Goal: Task Accomplishment & Management: Manage account settings

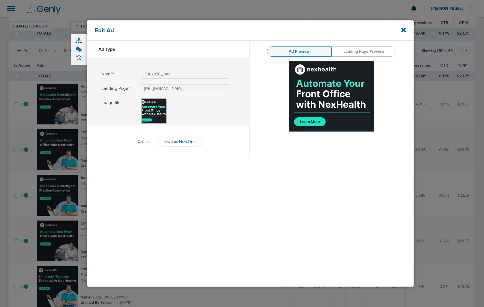
scroll to position [447, 0]
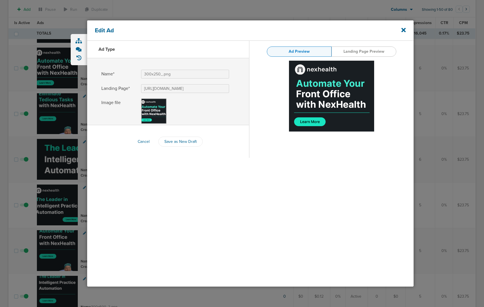
click at [48, 144] on div at bounding box center [242, 153] width 484 height 307
click at [406, 29] on div "Edit Ad" at bounding box center [250, 30] width 326 height 20
click at [402, 29] on icon at bounding box center [403, 30] width 4 height 4
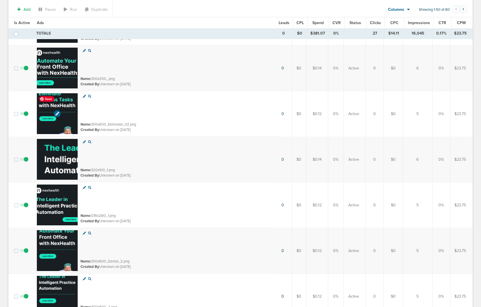
click at [66, 127] on img at bounding box center [57, 113] width 41 height 41
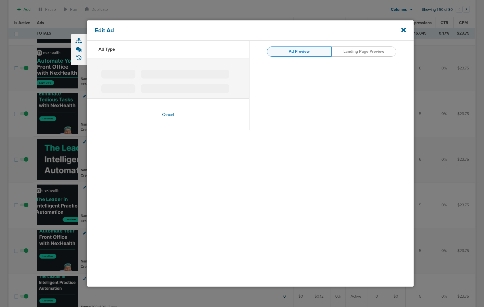
type input "300x600_Eliminate_02.png"
type input "[URL][DOMAIN_NAME]"
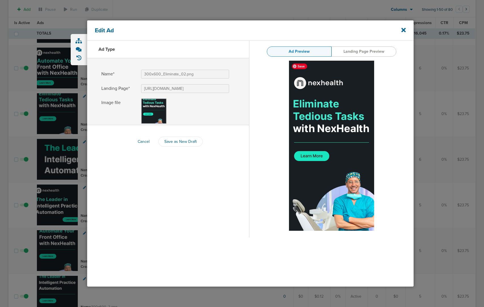
click at [350, 96] on img at bounding box center [331, 146] width 85 height 170
drag, startPoint x: 351, startPoint y: 98, endPoint x: 477, endPoint y: 237, distance: 187.5
click at [0, 0] on div "Edit Ad Ad Type Name* 300x600_Eliminate_02.png Landing Page* [URL][DOMAIN_NAME]…" at bounding box center [242, 153] width 484 height 307
